Goal: Communication & Community: Answer question/provide support

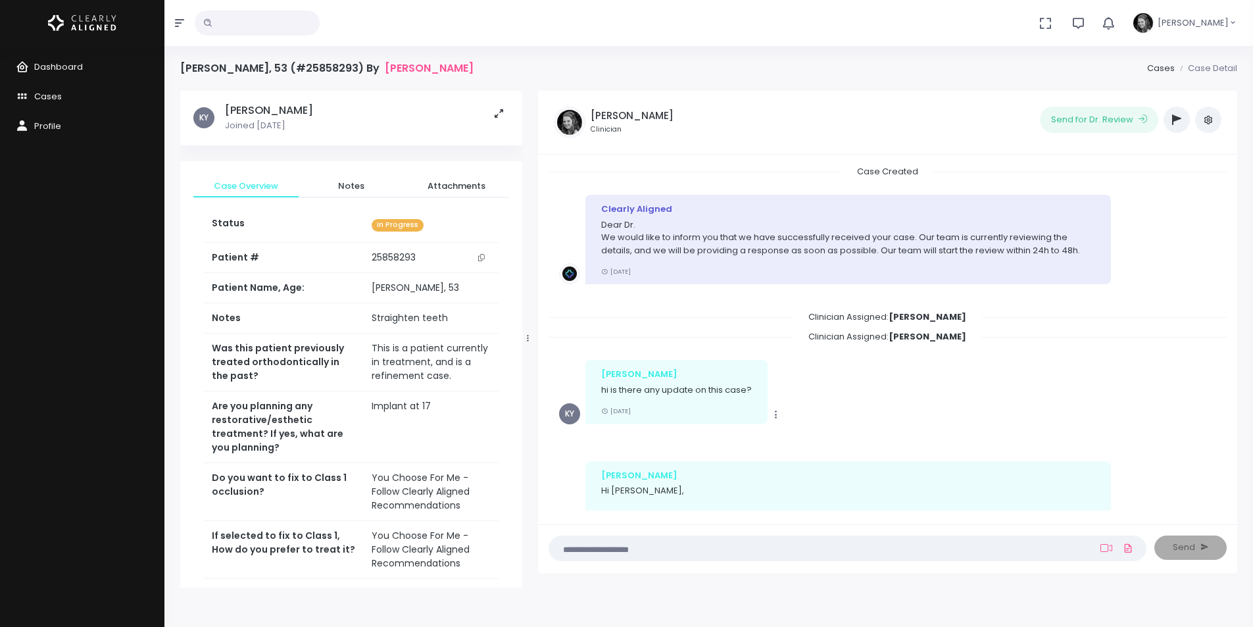
scroll to position [105, 0]
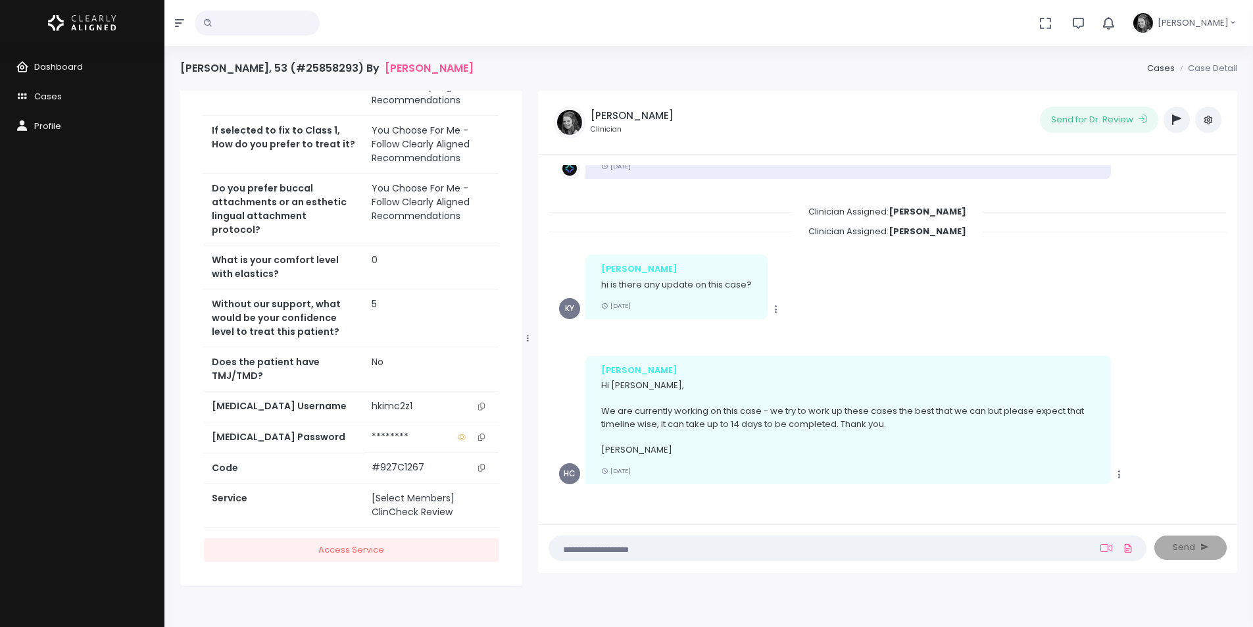
click at [485, 399] on button "scrollable content" at bounding box center [481, 406] width 18 height 14
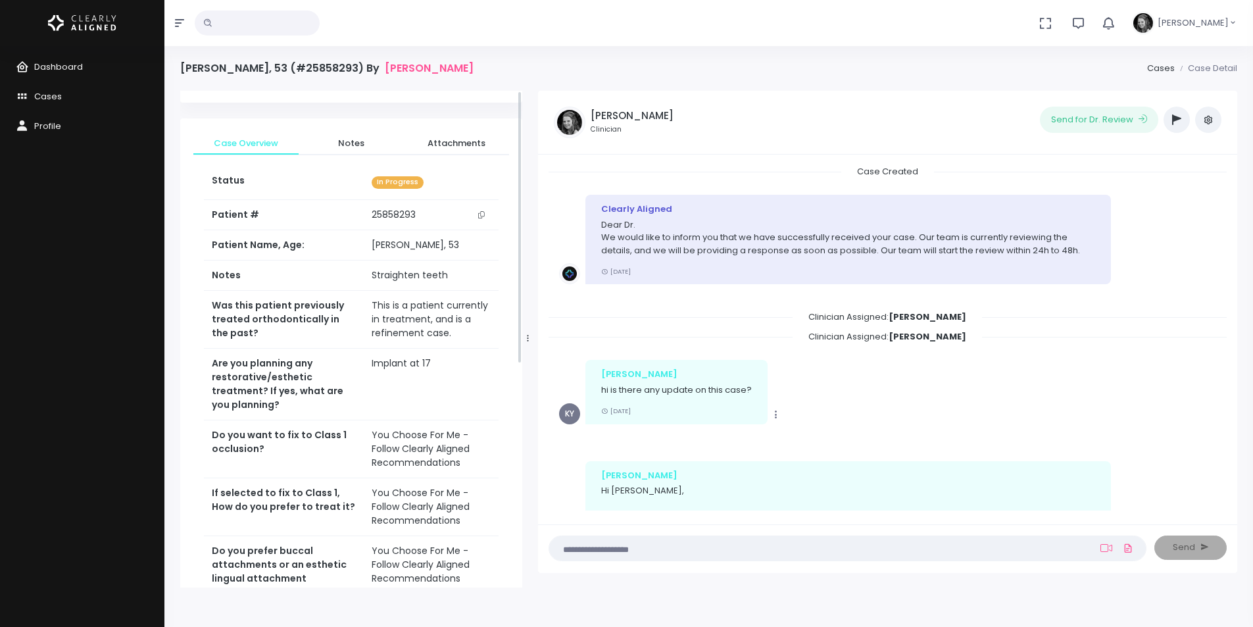
scroll to position [0, 0]
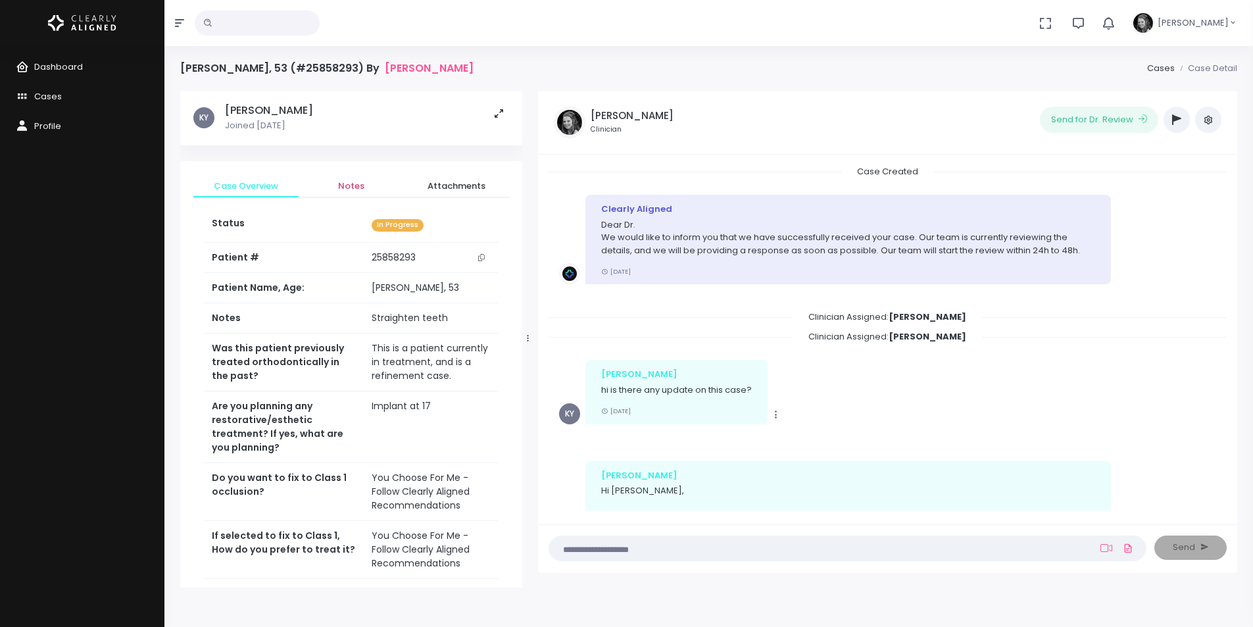
click at [356, 181] on span "Notes" at bounding box center [351, 186] width 84 height 13
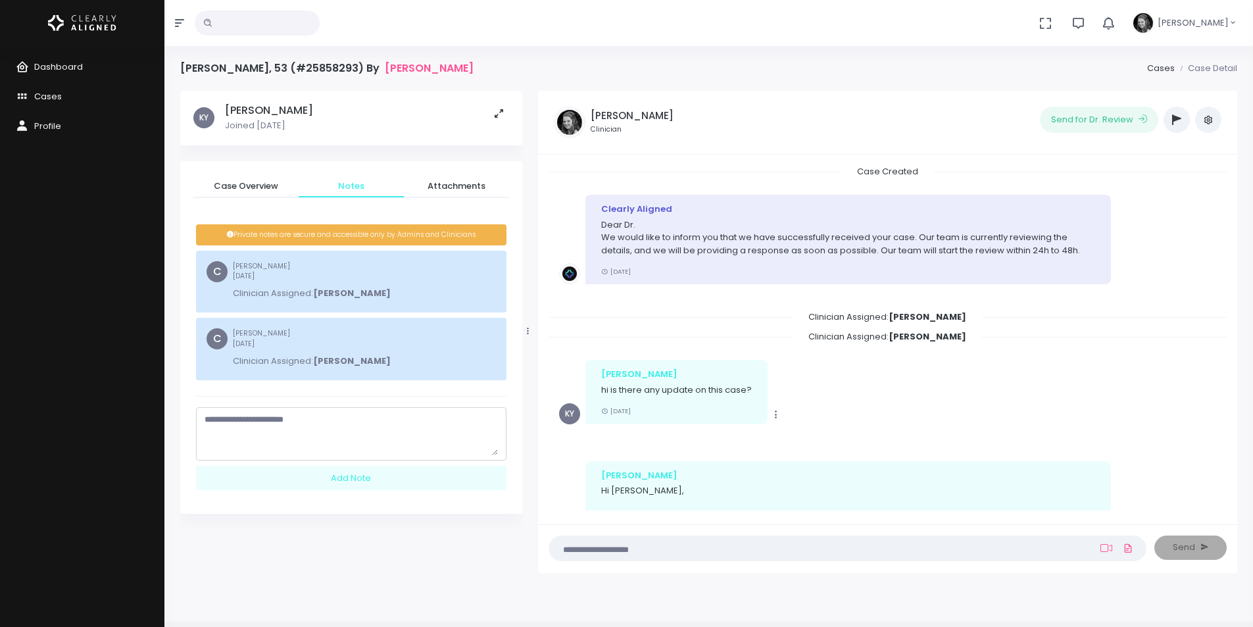
drag, startPoint x: 496, startPoint y: 433, endPoint x: 477, endPoint y: 526, distance: 94.7
click at [477, 455] on textarea "scrollable content" at bounding box center [351, 434] width 293 height 42
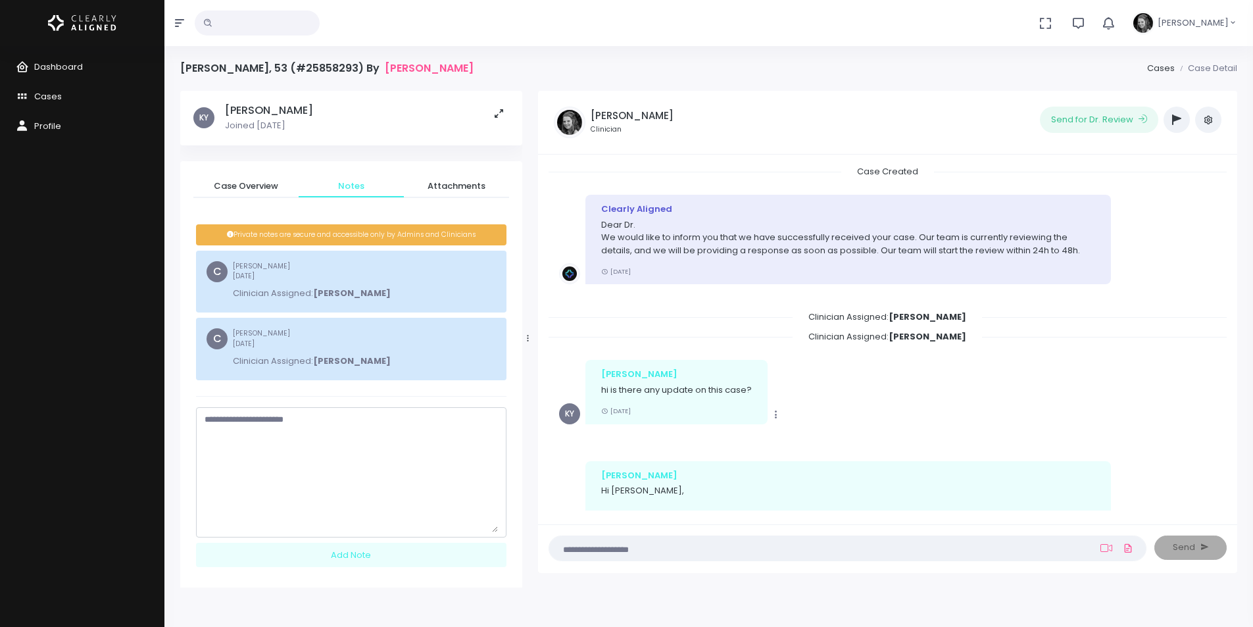
click at [401, 454] on textarea "scrollable content" at bounding box center [351, 472] width 293 height 119
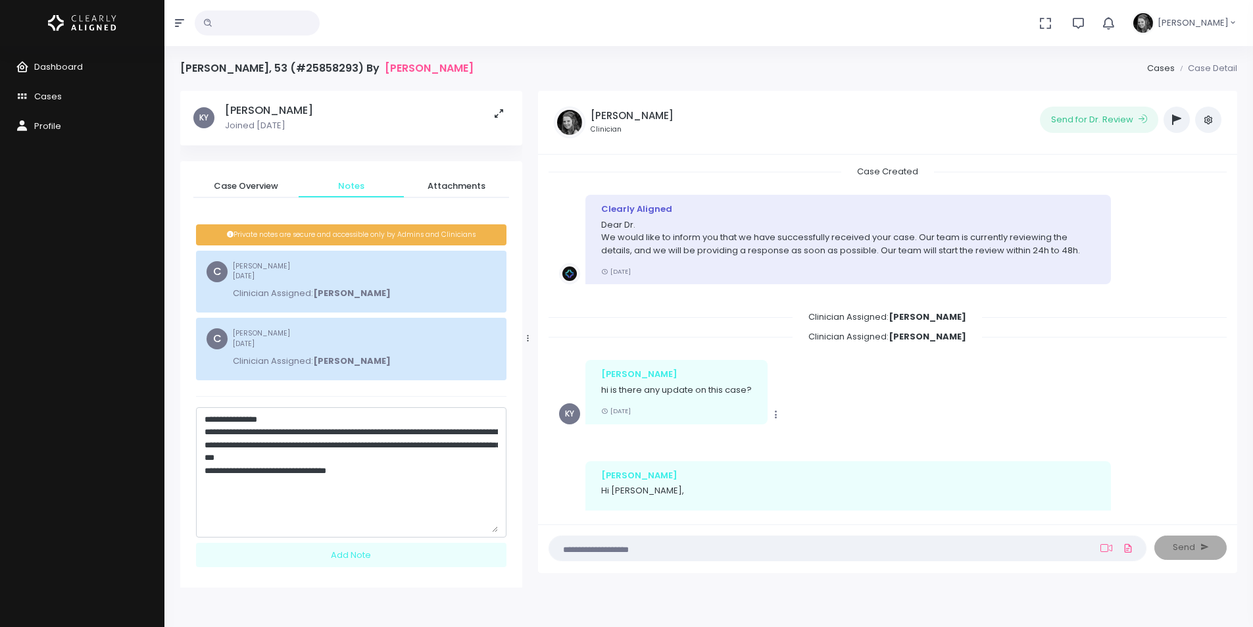
click at [415, 477] on textarea "**********" at bounding box center [351, 472] width 293 height 119
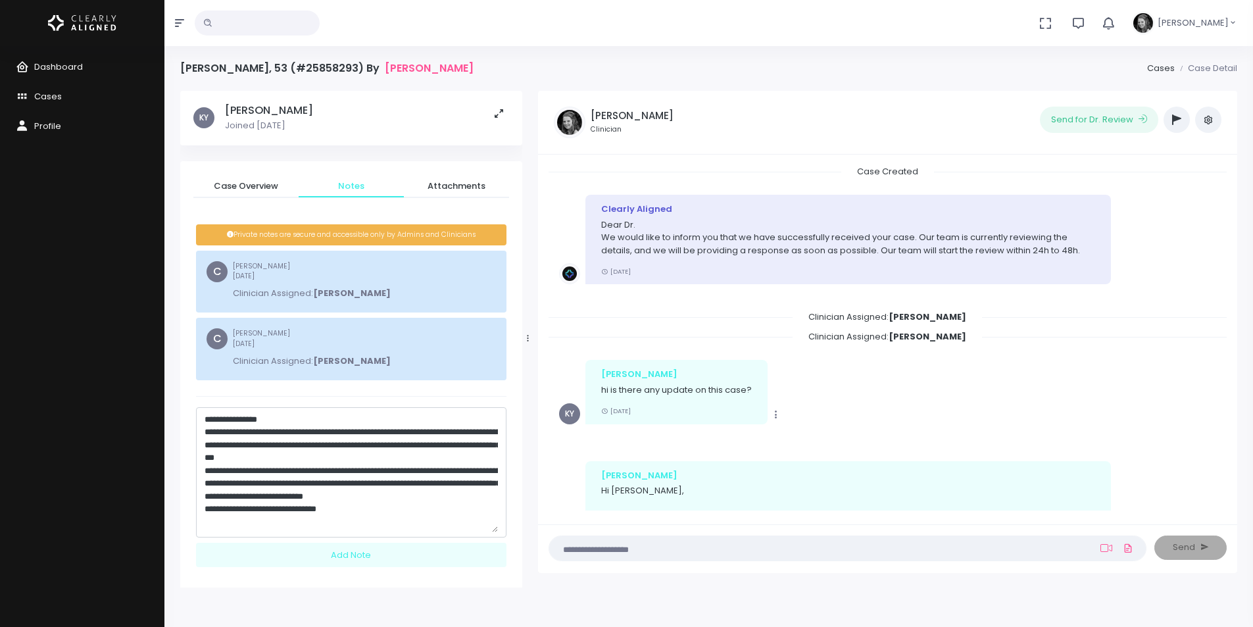
click at [385, 524] on textarea "**********" at bounding box center [351, 472] width 293 height 119
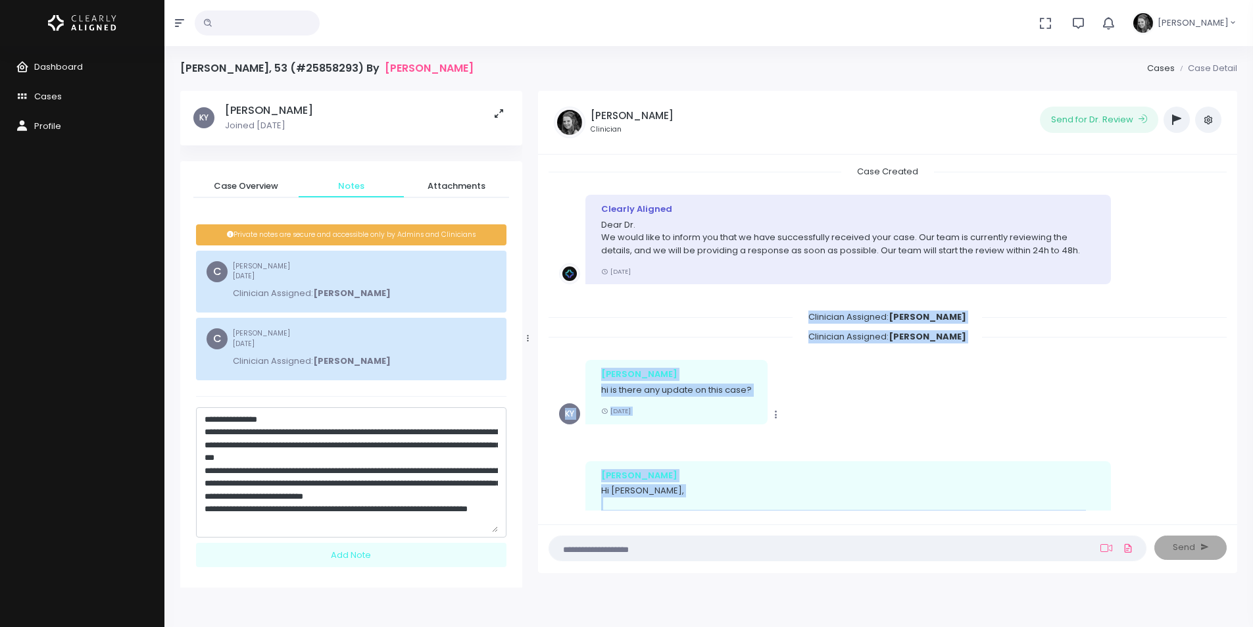
drag, startPoint x: 674, startPoint y: 500, endPoint x: 652, endPoint y: 535, distance: 41.4
click at [664, 523] on div "Case Created Clearly Aligned Dear Dr. We would like to inform you that we have …" at bounding box center [887, 364] width 699 height 418
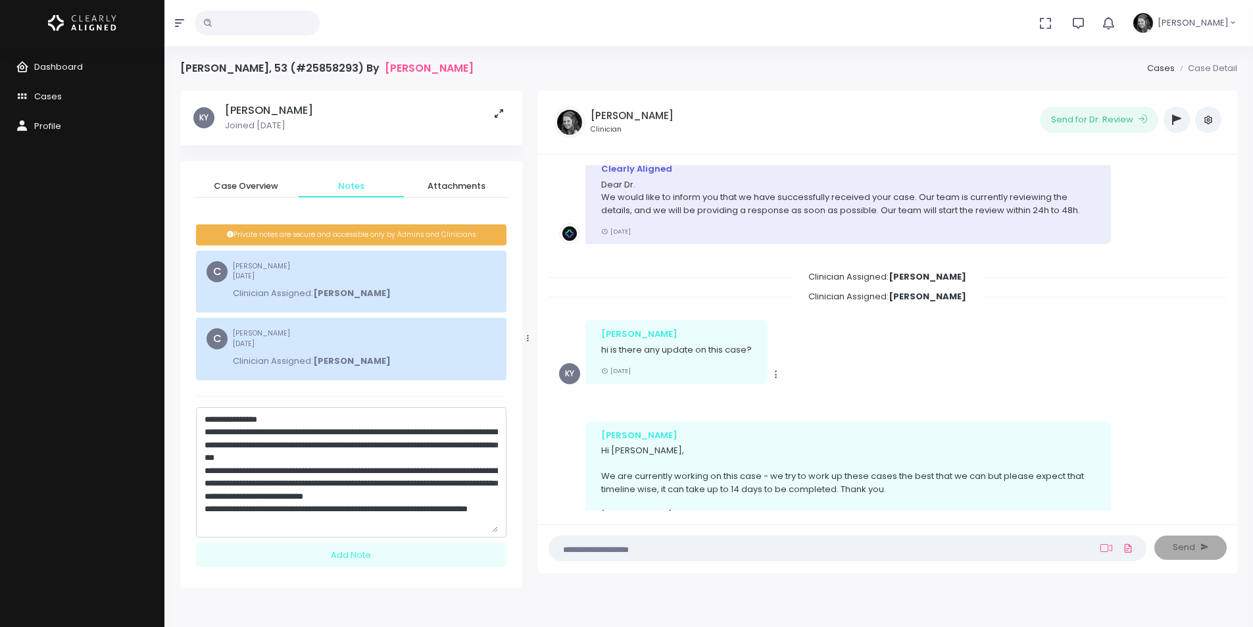
click at [340, 529] on textarea "**********" at bounding box center [351, 472] width 293 height 119
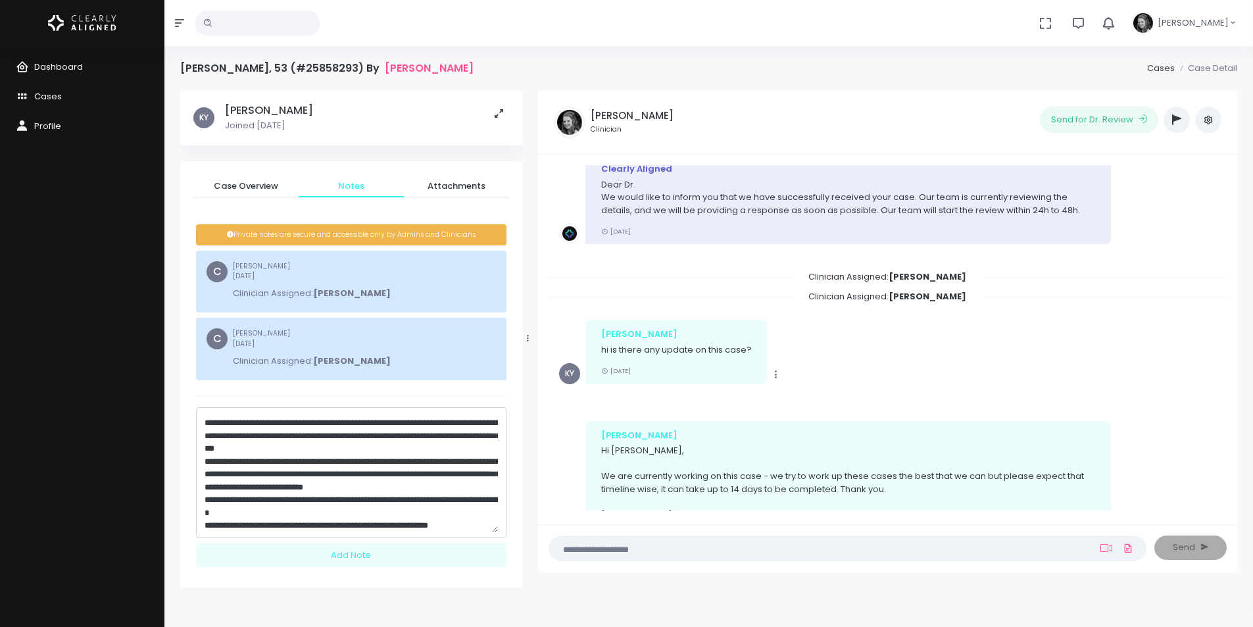
scroll to position [47, 0]
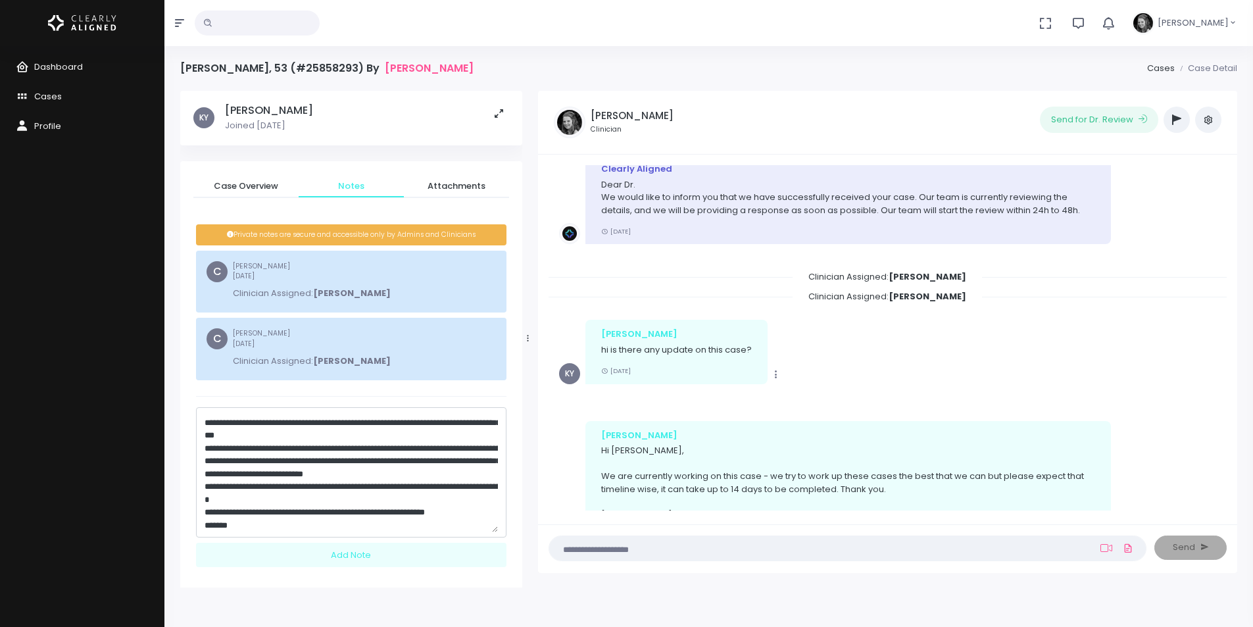
type textarea "**********"
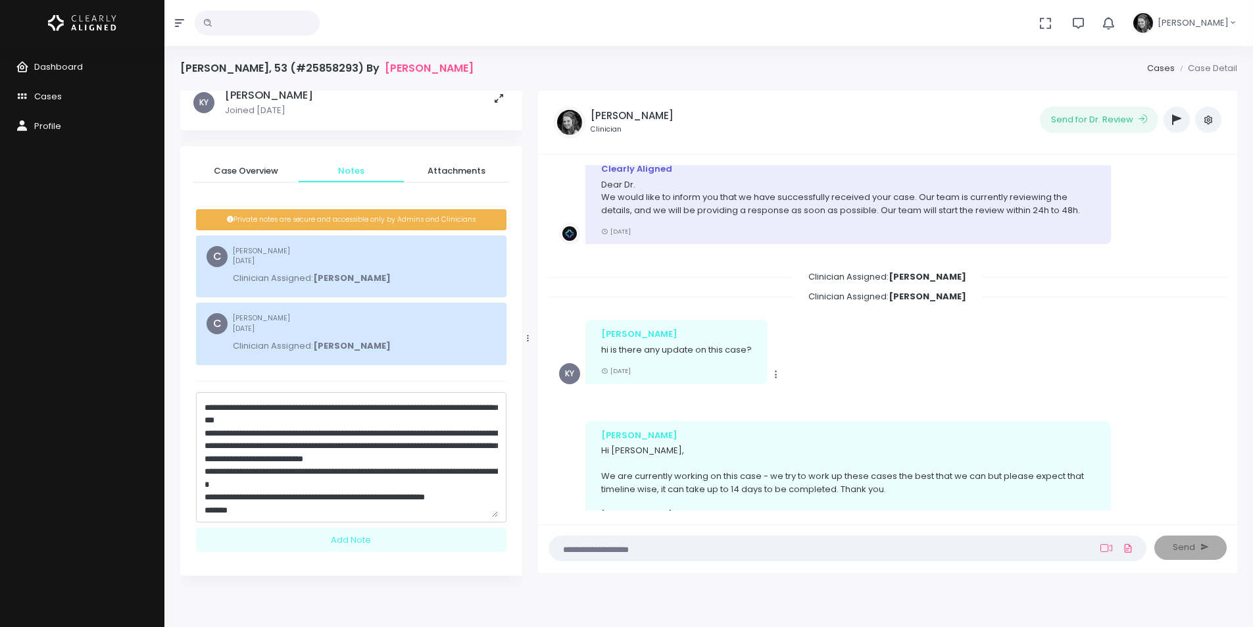
scroll to position [19, 0]
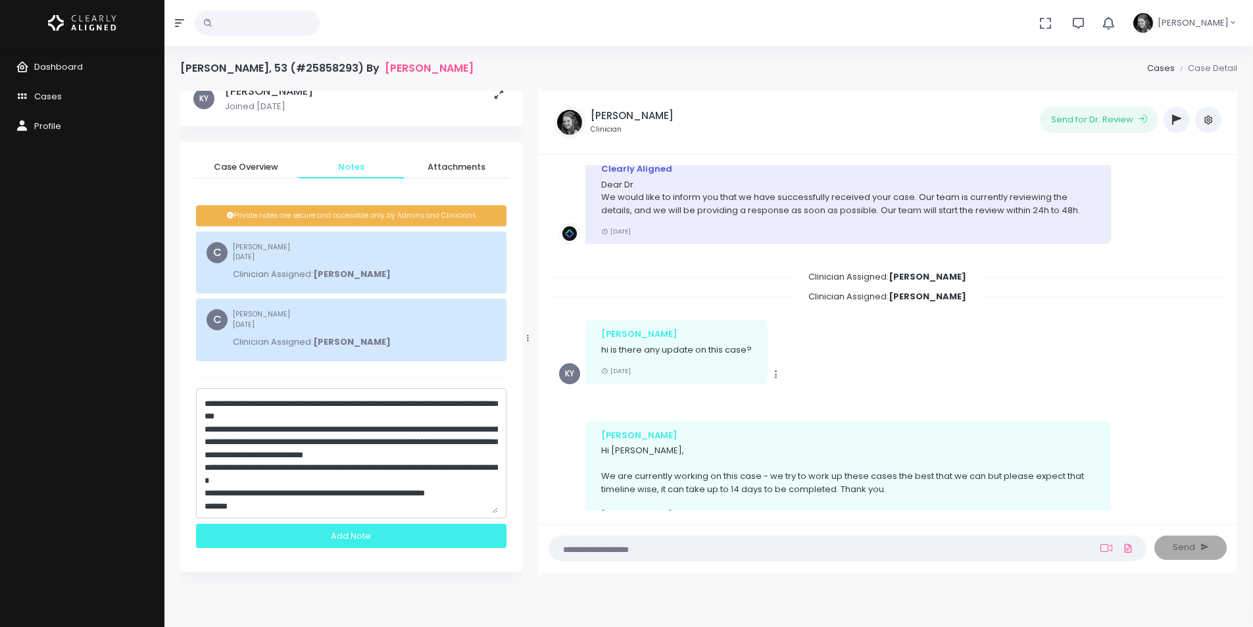
click at [363, 532] on div "Add Note" at bounding box center [351, 535] width 310 height 24
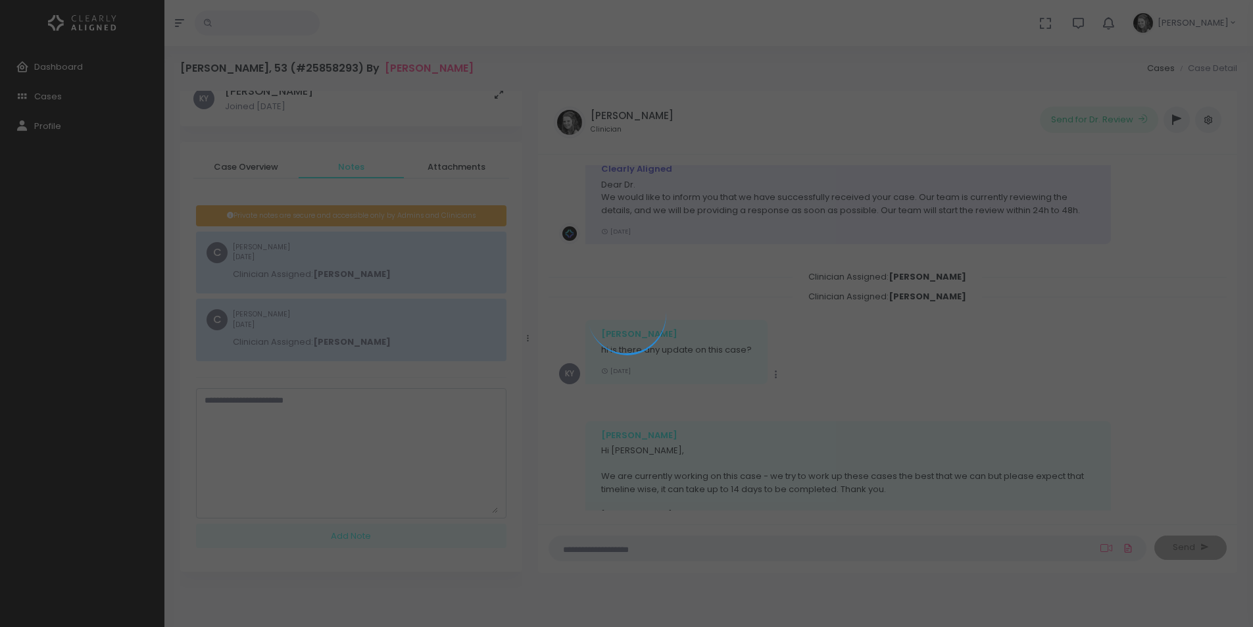
scroll to position [0, 0]
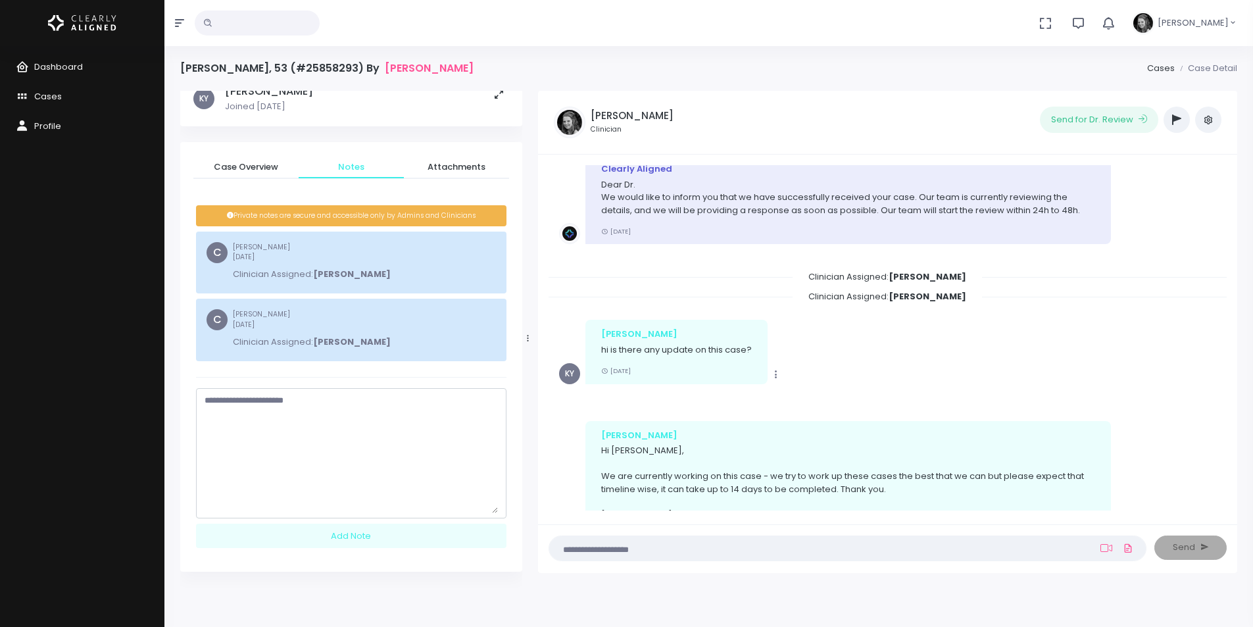
click at [1175, 115] on icon "button" at bounding box center [1176, 119] width 9 height 11
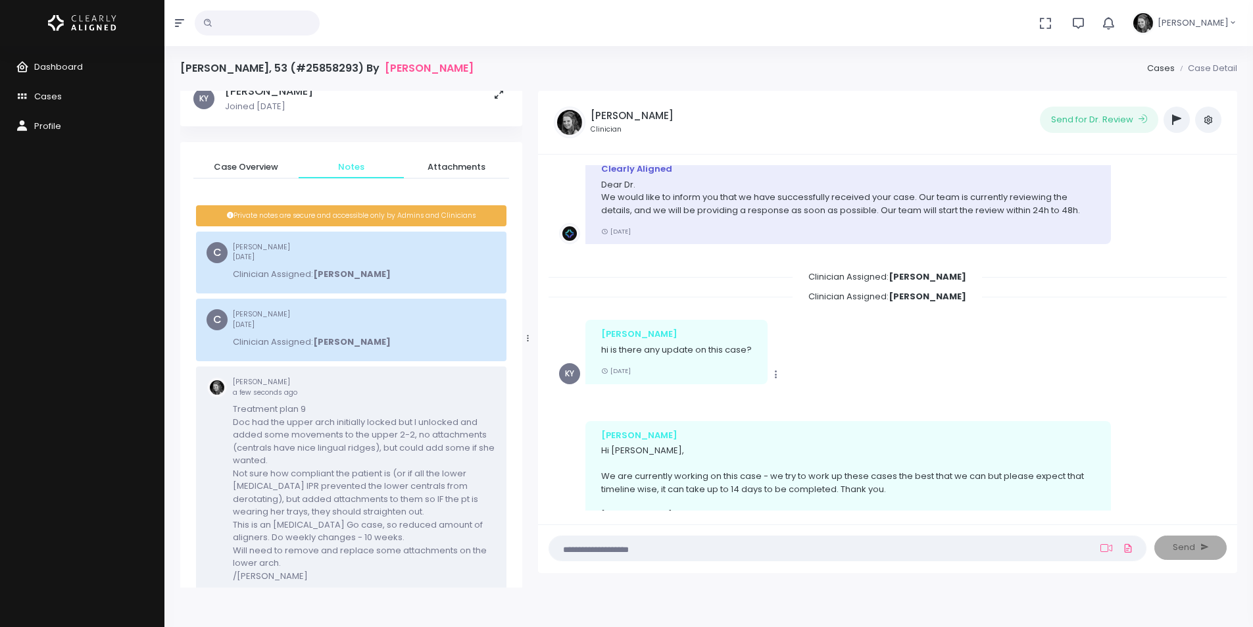
click at [1175, 115] on icon "button" at bounding box center [1176, 119] width 9 height 11
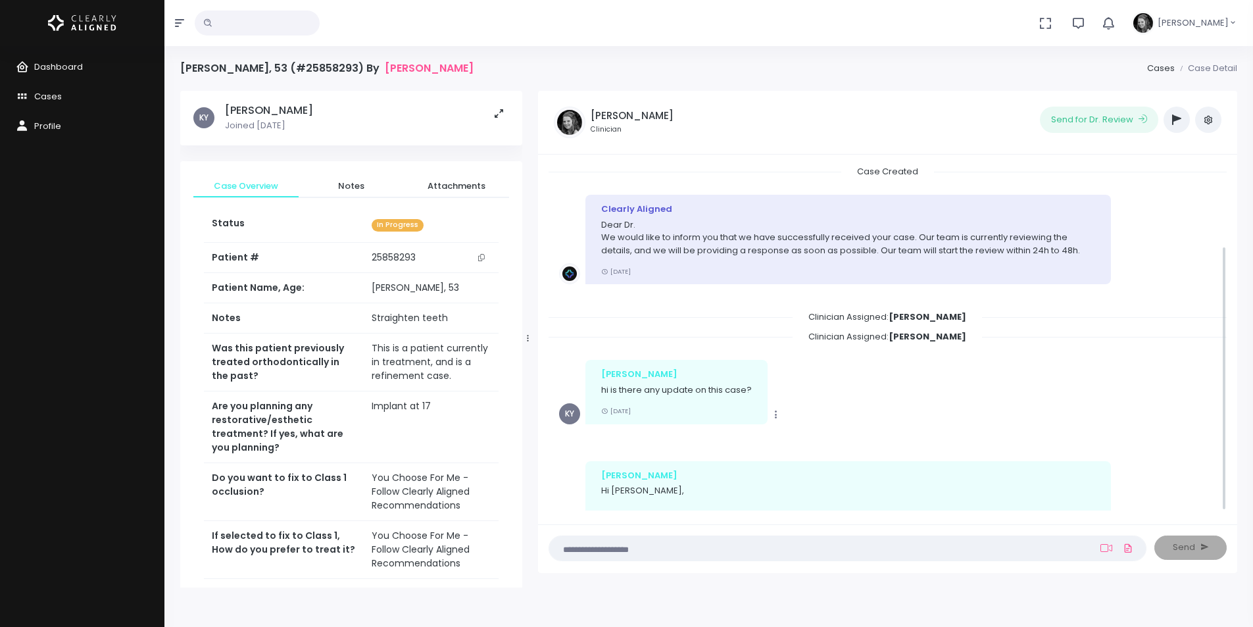
scroll to position [105, 0]
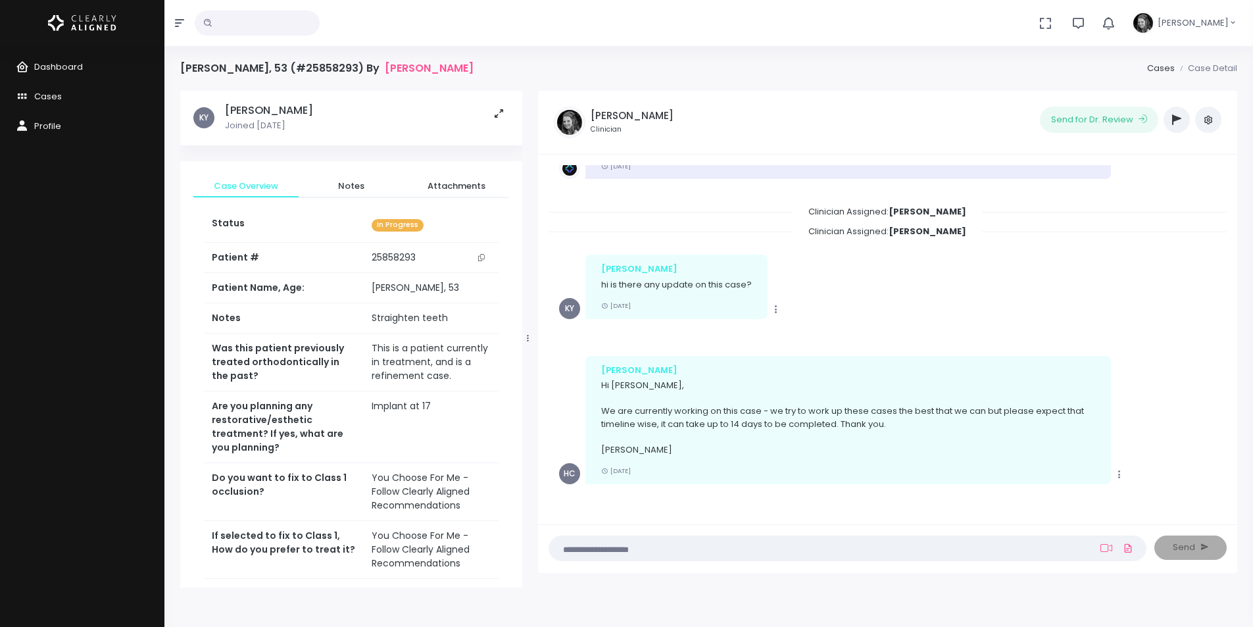
click at [1186, 122] on button "button" at bounding box center [1176, 120] width 26 height 26
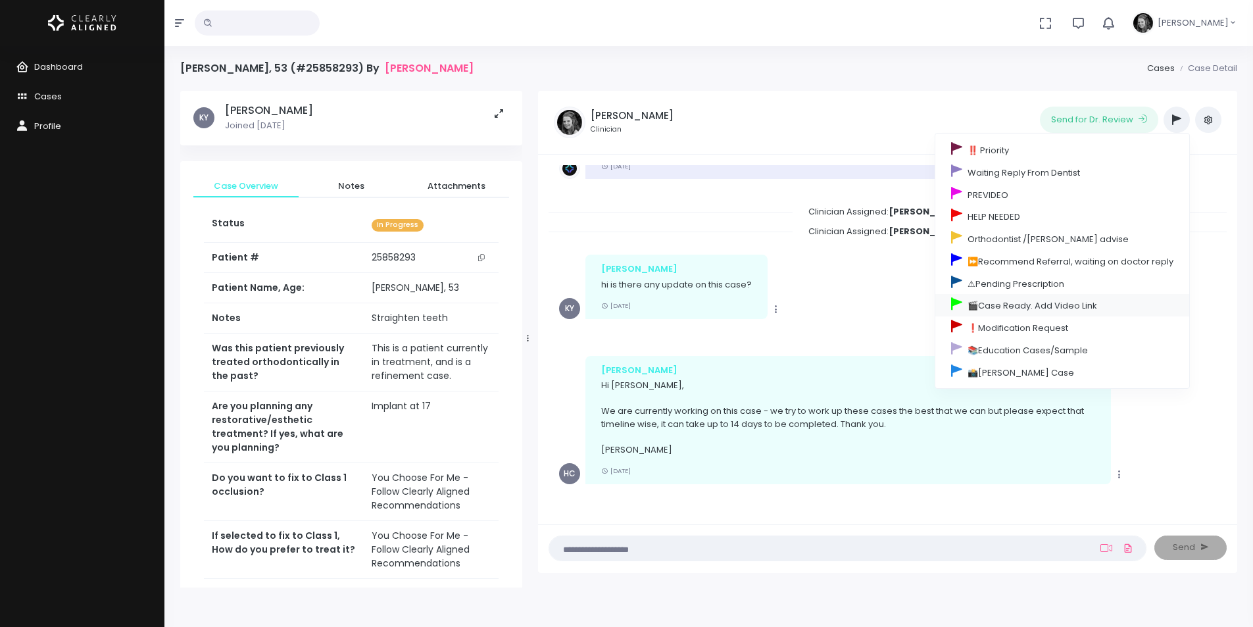
click at [1021, 308] on link "🎬Case Ready. Add Video Link" at bounding box center [1062, 305] width 254 height 22
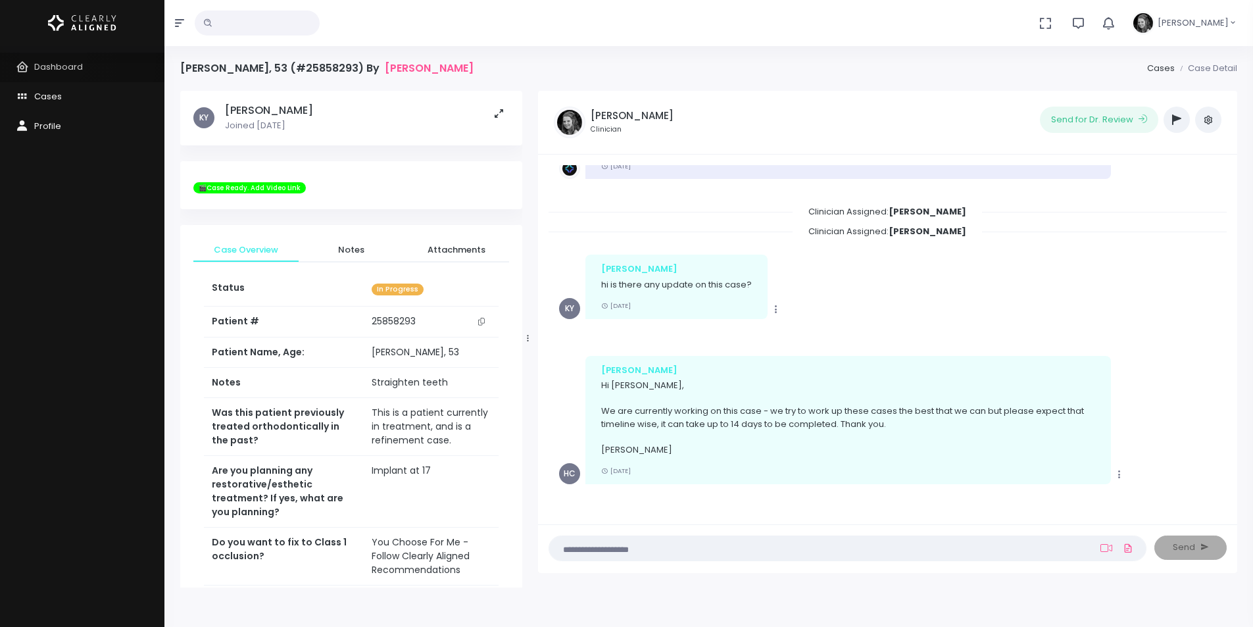
click at [53, 59] on link "Dashboard" at bounding box center [82, 68] width 164 height 30
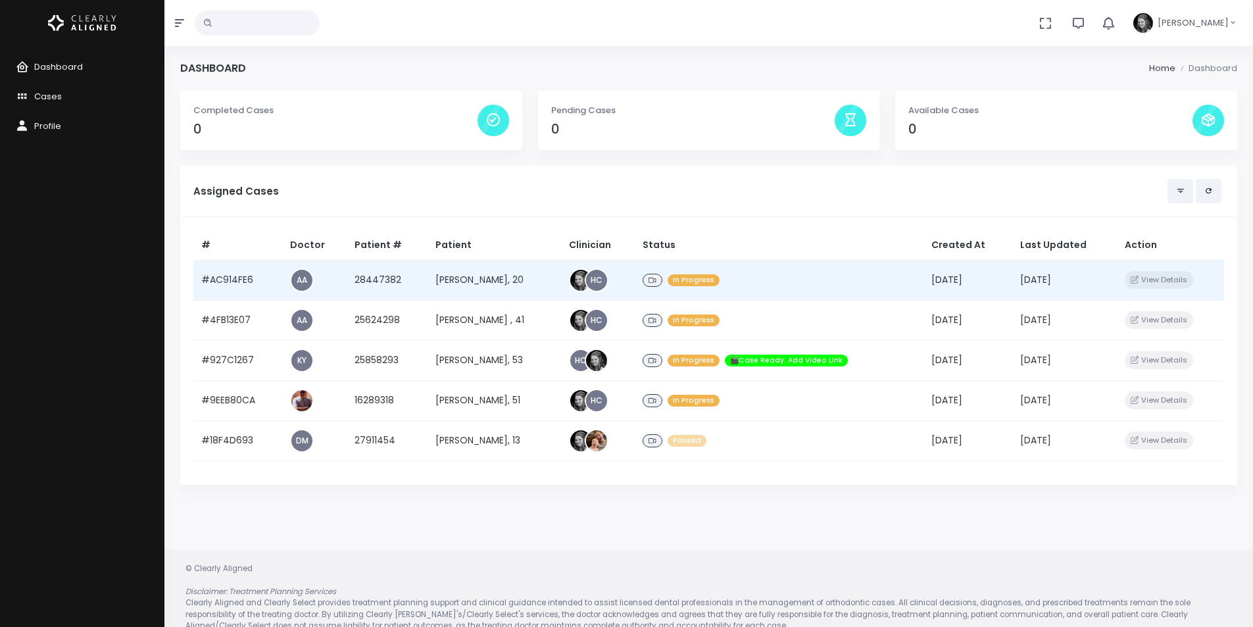
click at [212, 281] on td "#AC914FE6" at bounding box center [237, 280] width 89 height 40
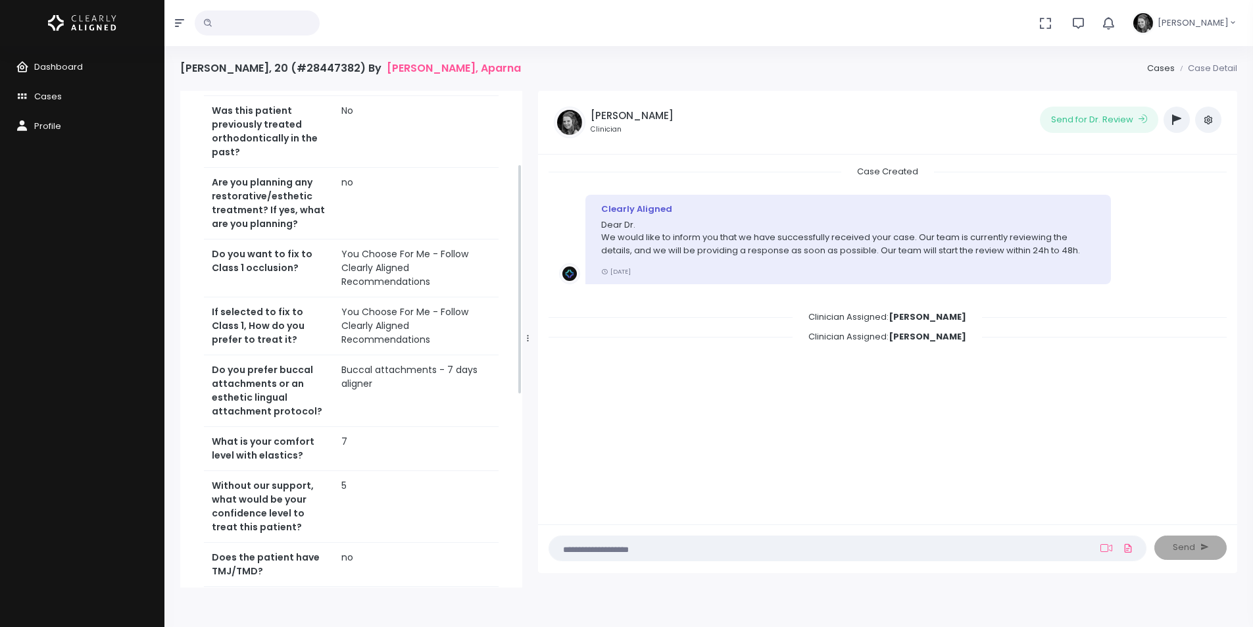
scroll to position [132, 0]
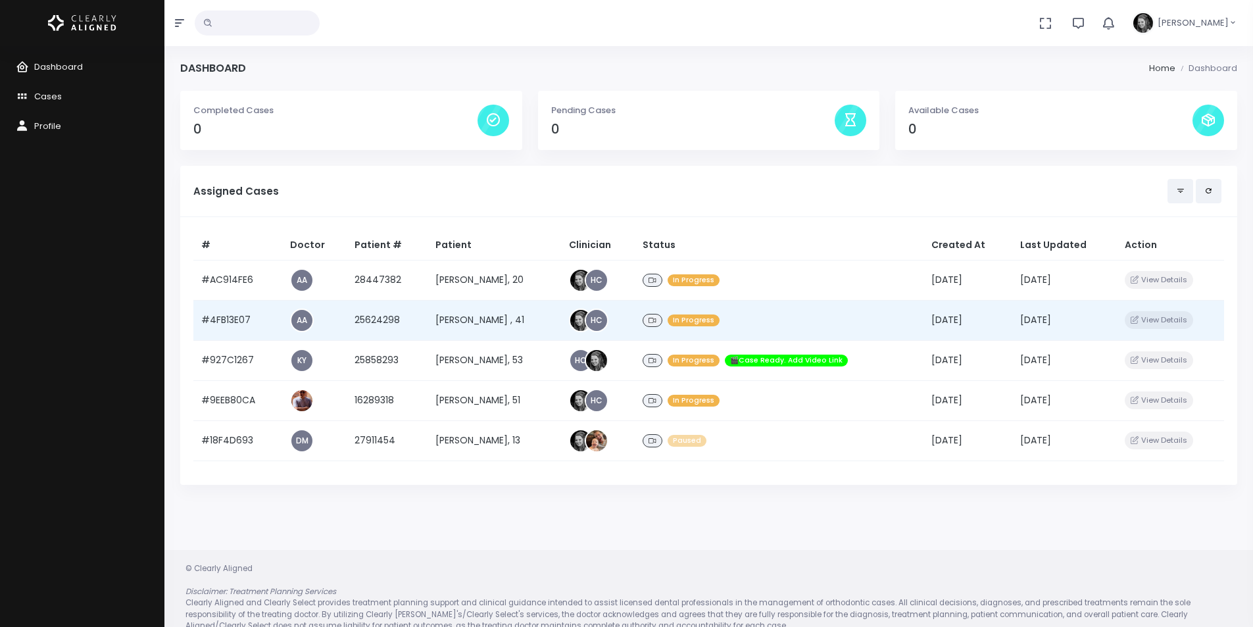
click at [231, 323] on td "#4FB13E07" at bounding box center [237, 320] width 89 height 40
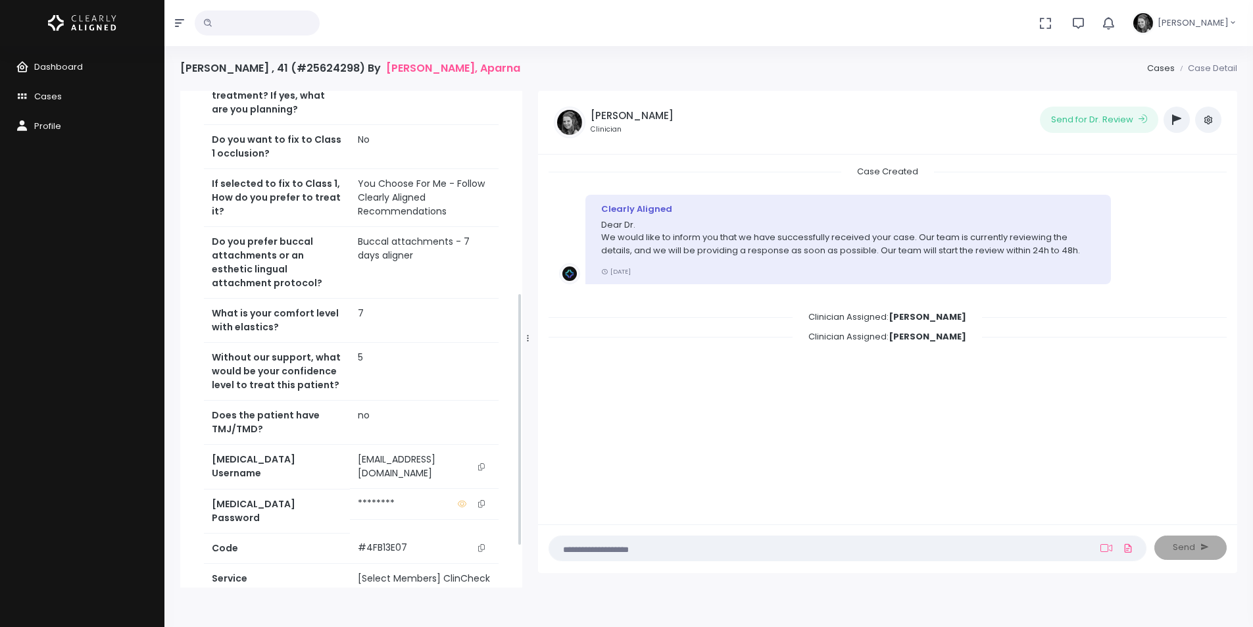
scroll to position [395, 0]
click at [484, 469] on icon "scrollable content" at bounding box center [481, 465] width 7 height 7
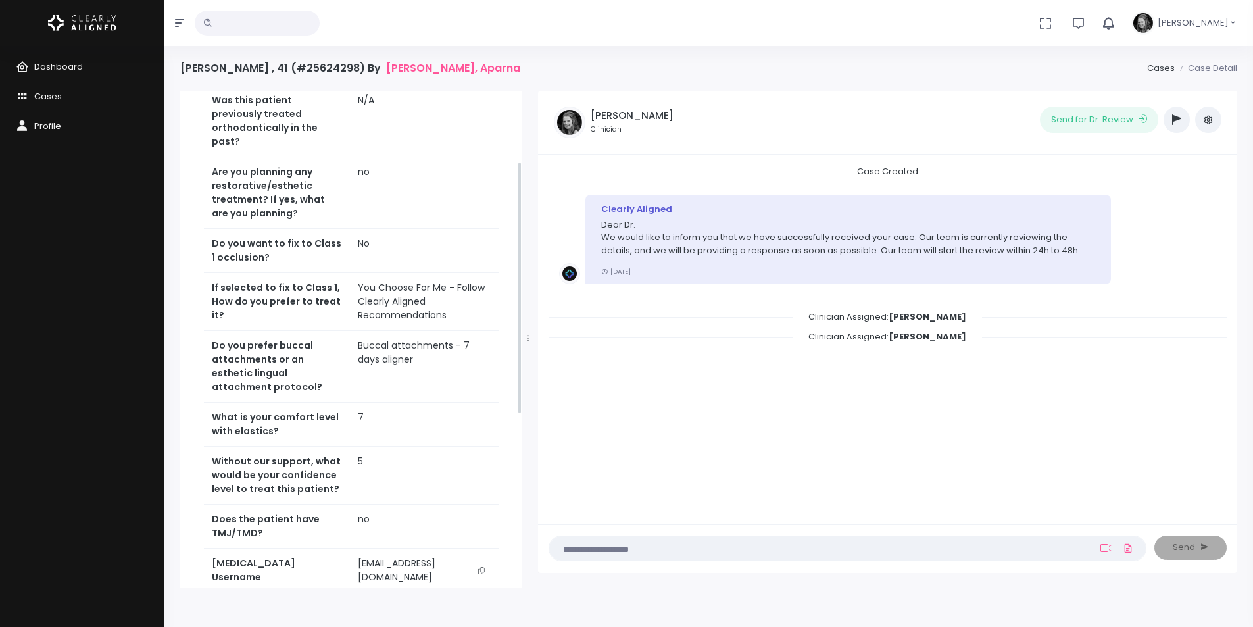
scroll to position [0, 0]
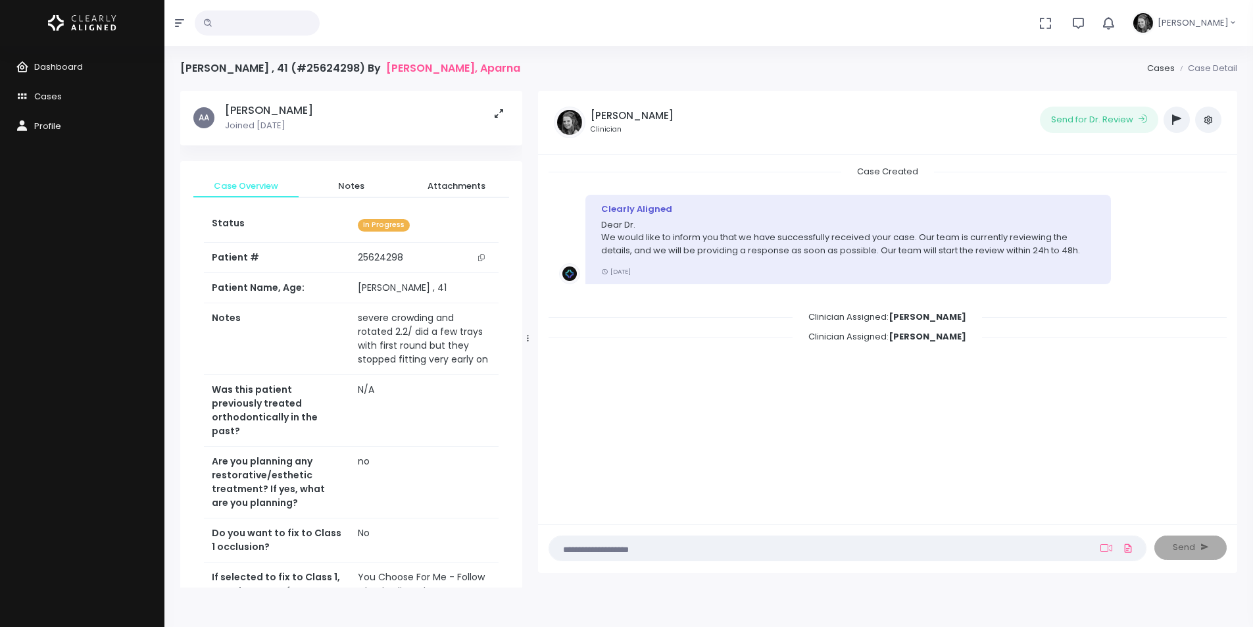
click at [479, 258] on icon "scrollable content" at bounding box center [481, 257] width 7 height 7
